Goal: Transaction & Acquisition: Purchase product/service

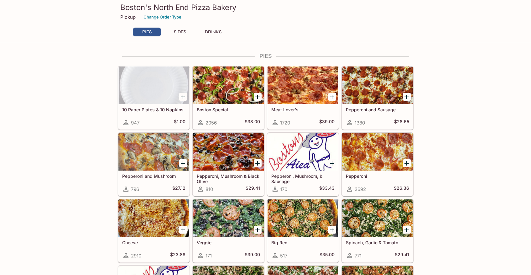
click at [181, 37] on div "PIES SIDES DRINKS" at bounding box center [265, 34] width 271 height 13
click at [181, 30] on button "SIDES" at bounding box center [180, 32] width 28 height 9
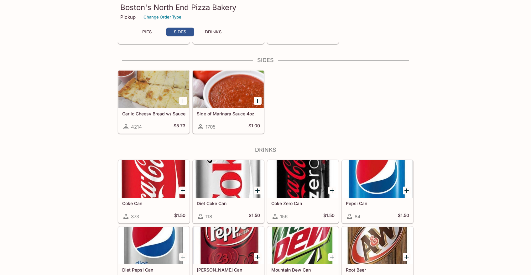
scroll to position [355, 0]
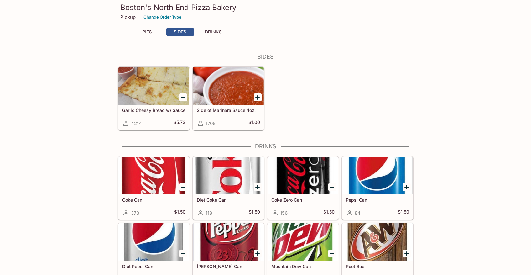
click at [152, 32] on button "PIES" at bounding box center [147, 32] width 28 height 9
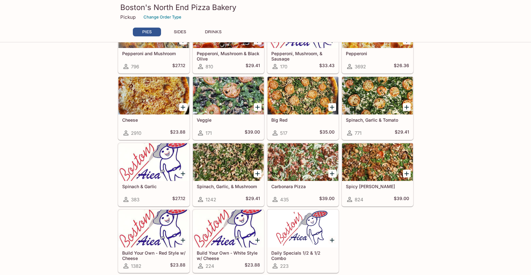
scroll to position [127, 0]
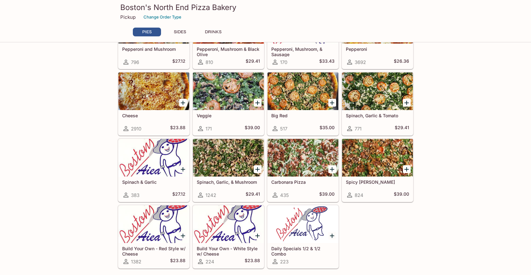
click at [240, 82] on div at bounding box center [228, 91] width 71 height 38
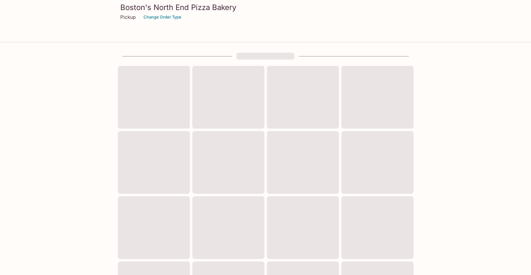
scroll to position [127, 0]
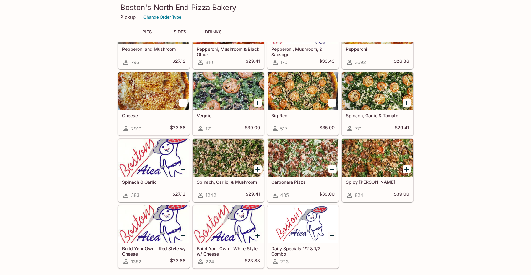
click at [154, 234] on div at bounding box center [153, 224] width 71 height 38
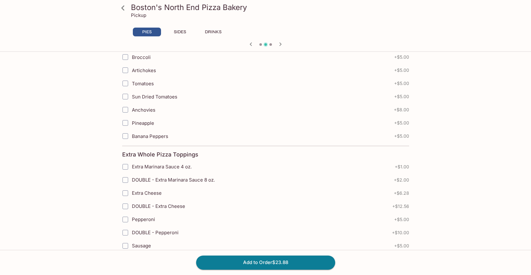
scroll to position [323, 0]
click at [123, 8] on icon at bounding box center [122, 7] width 3 height 5
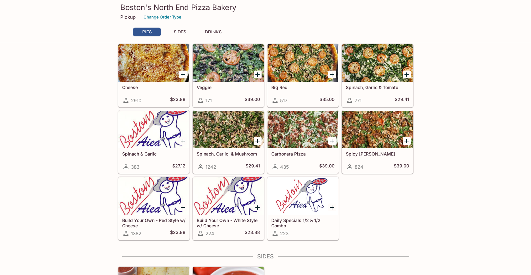
scroll to position [155, 0]
click at [282, 195] on div at bounding box center [303, 196] width 71 height 38
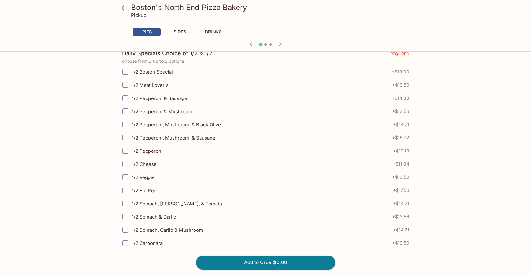
scroll to position [135, 0]
click at [125, 229] on input "1/2 Spinach, Garlic & Mushroom" at bounding box center [125, 229] width 13 height 13
checkbox input "true"
click at [125, 178] on input "1/2 Veggie" at bounding box center [125, 176] width 13 height 13
checkbox input "true"
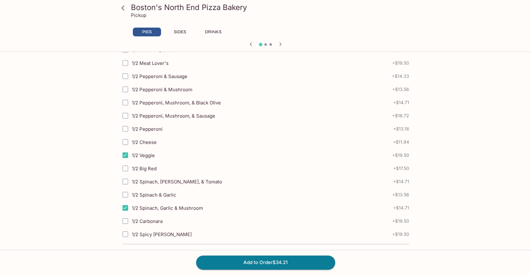
scroll to position [146, 0]
